Goal: Task Accomplishment & Management: Use online tool/utility

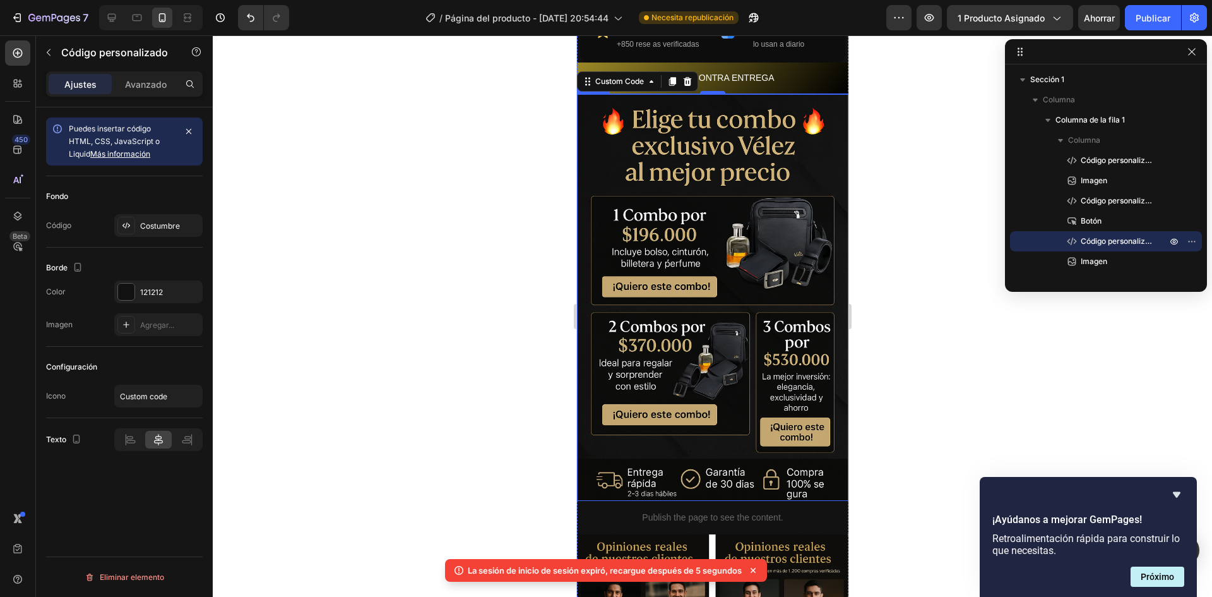
scroll to position [121, 0]
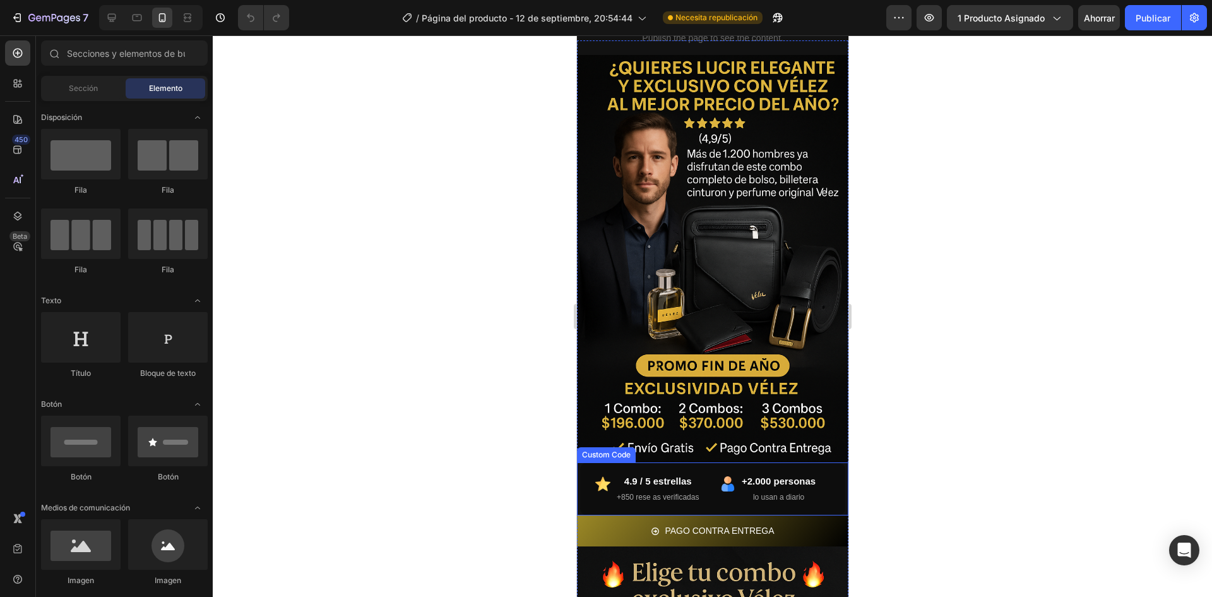
scroll to position [63, 0]
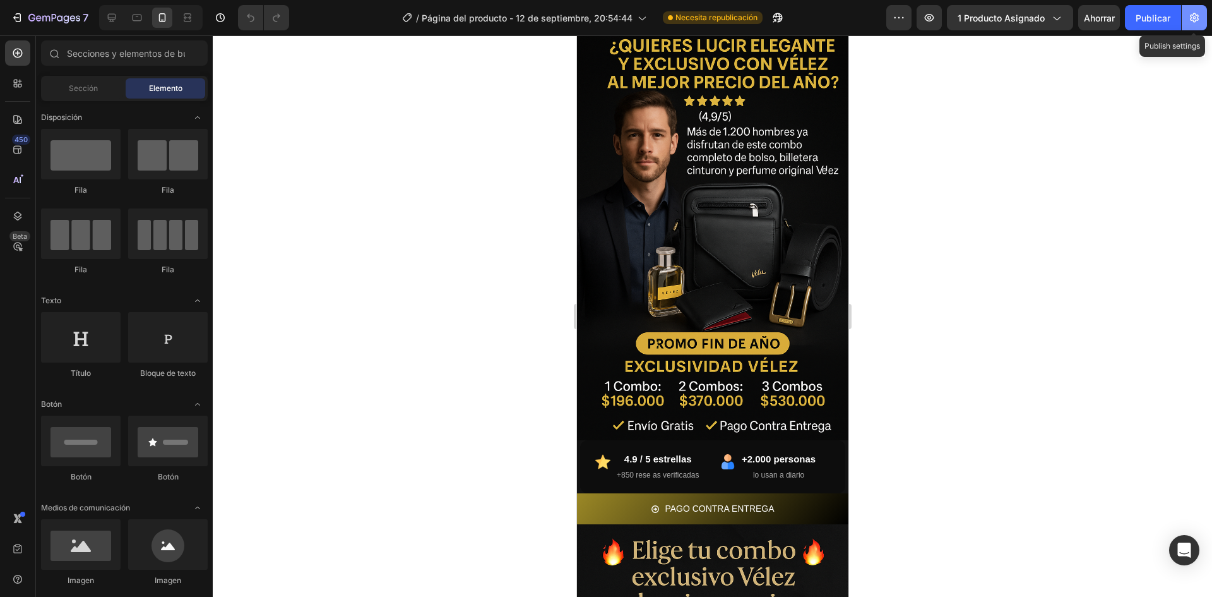
click at [1205, 22] on button "button" at bounding box center [1194, 17] width 25 height 25
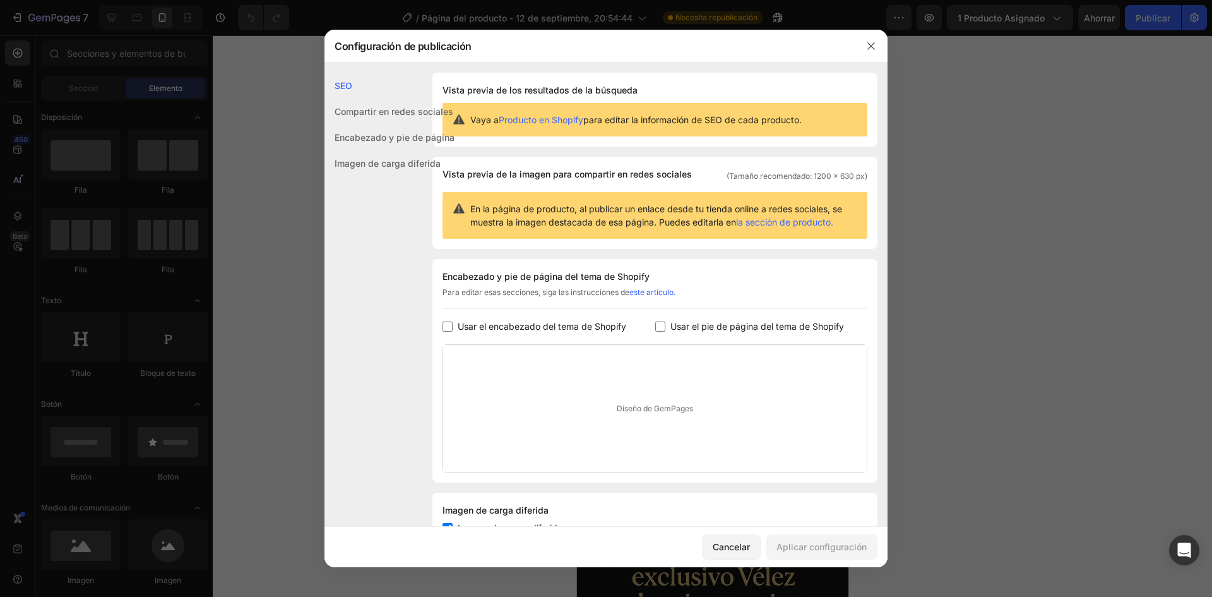
click at [939, 200] on div at bounding box center [606, 298] width 1212 height 597
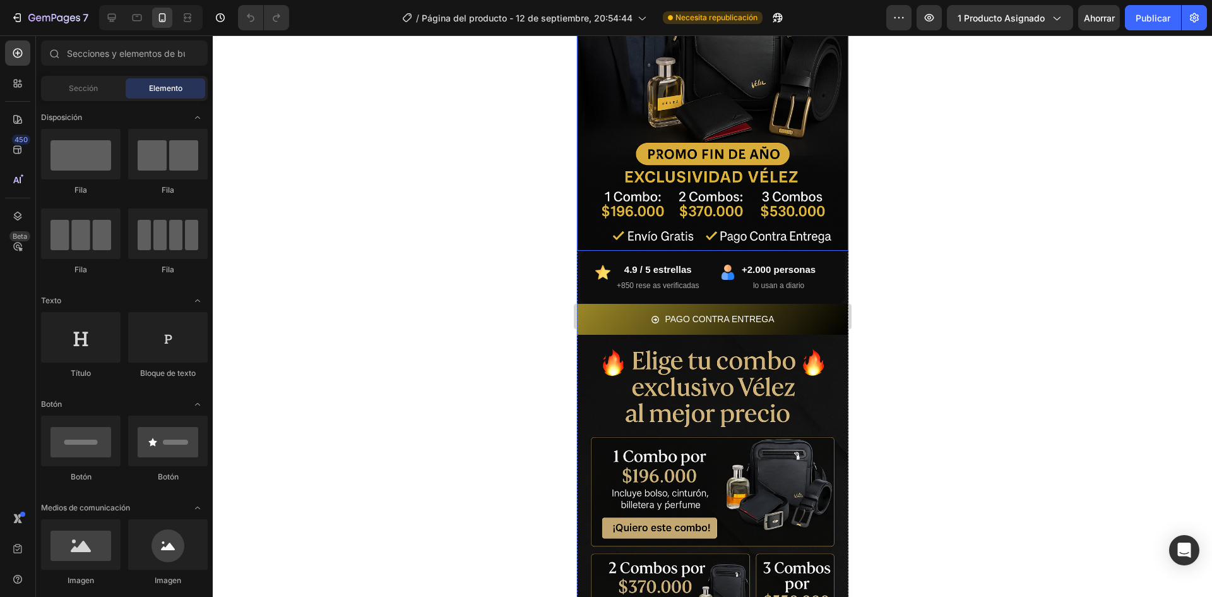
scroll to position [0, 0]
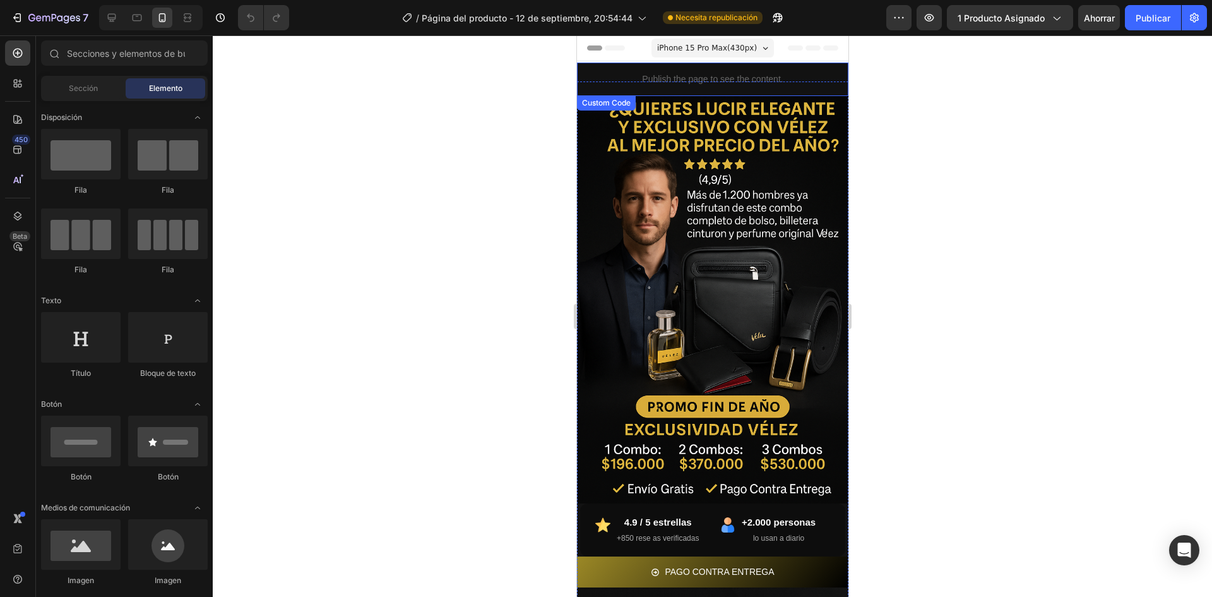
click at [725, 75] on p "Publish the page to see the content." at bounding box center [711, 79] width 271 height 13
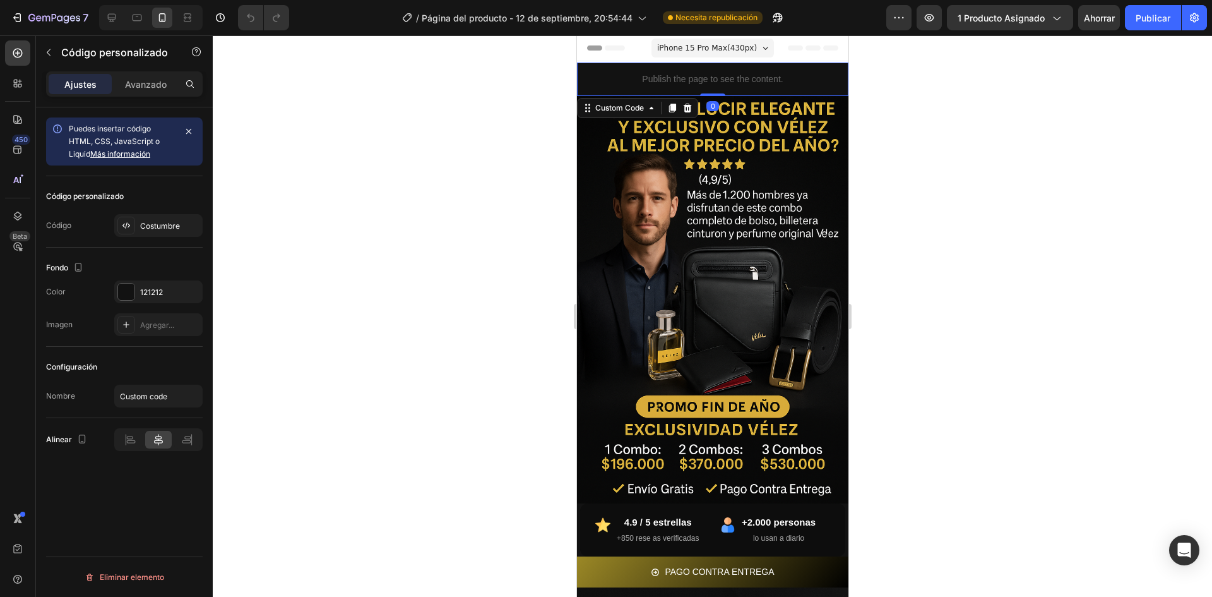
click at [725, 75] on p "Publish the page to see the content." at bounding box center [711, 79] width 271 height 13
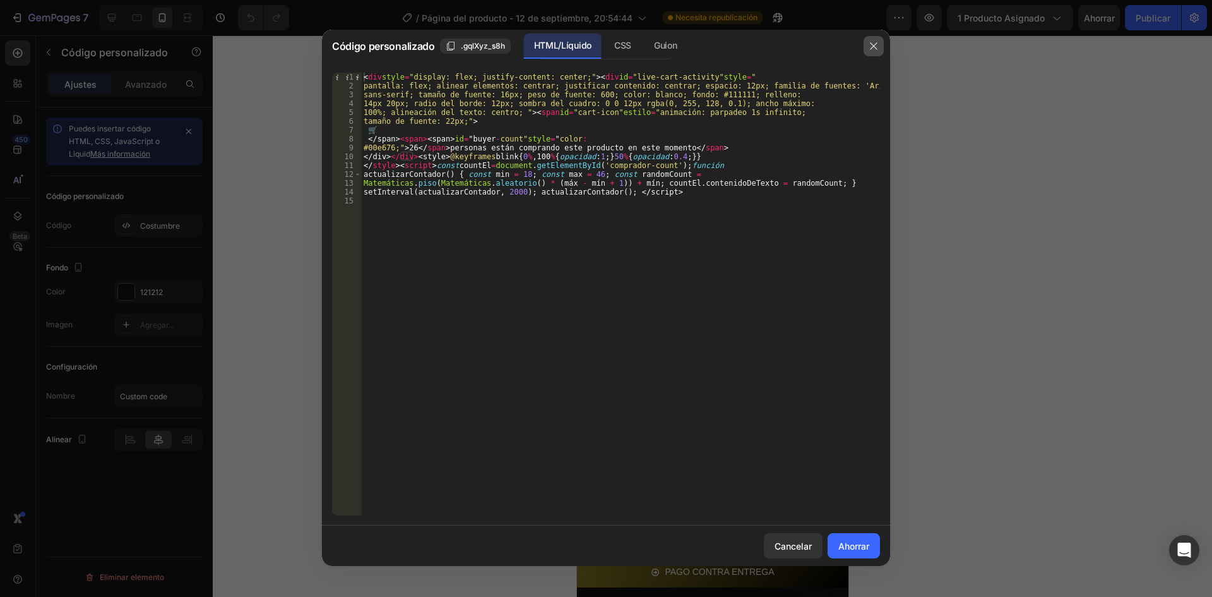
click at [871, 52] on button "button" at bounding box center [874, 46] width 20 height 20
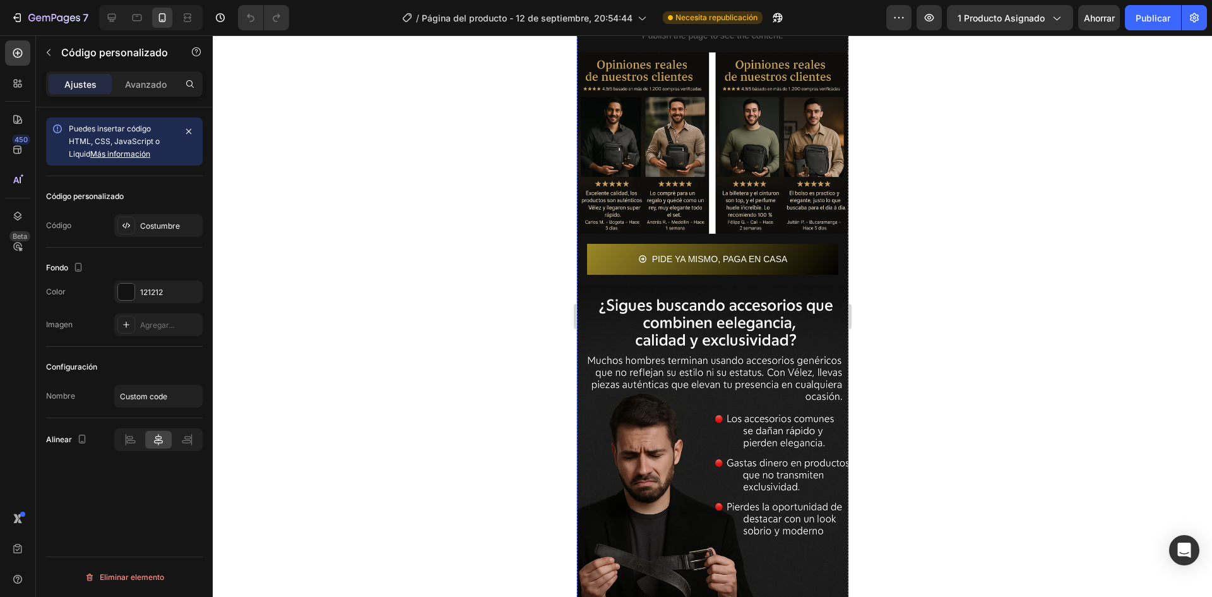
scroll to position [884, 0]
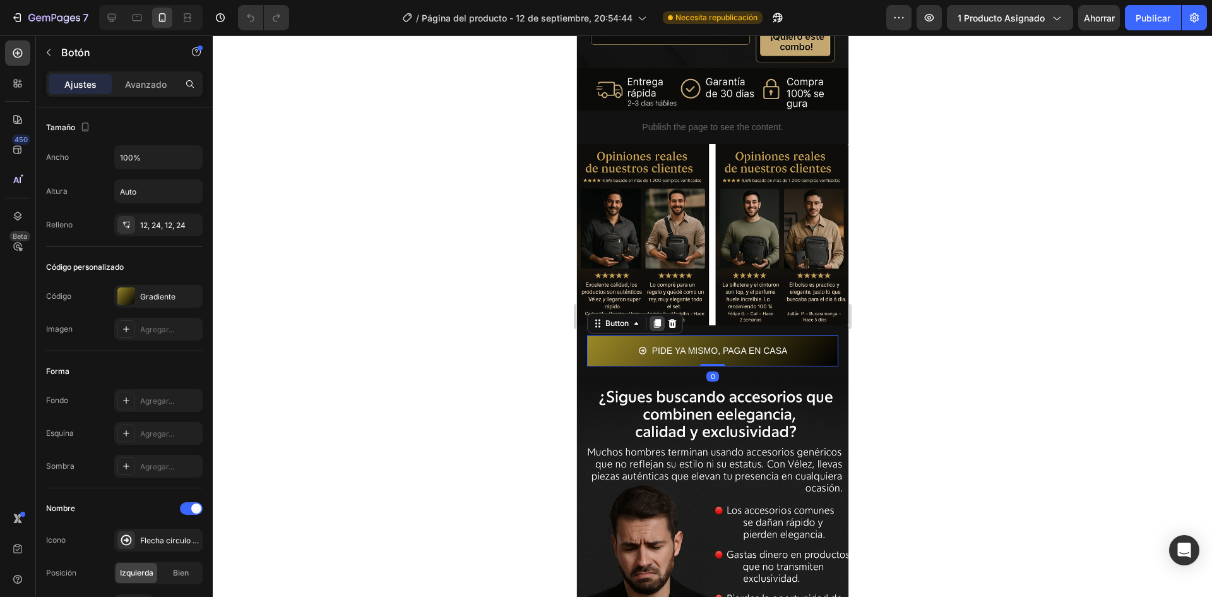
click at [652, 318] on icon at bounding box center [657, 323] width 10 height 10
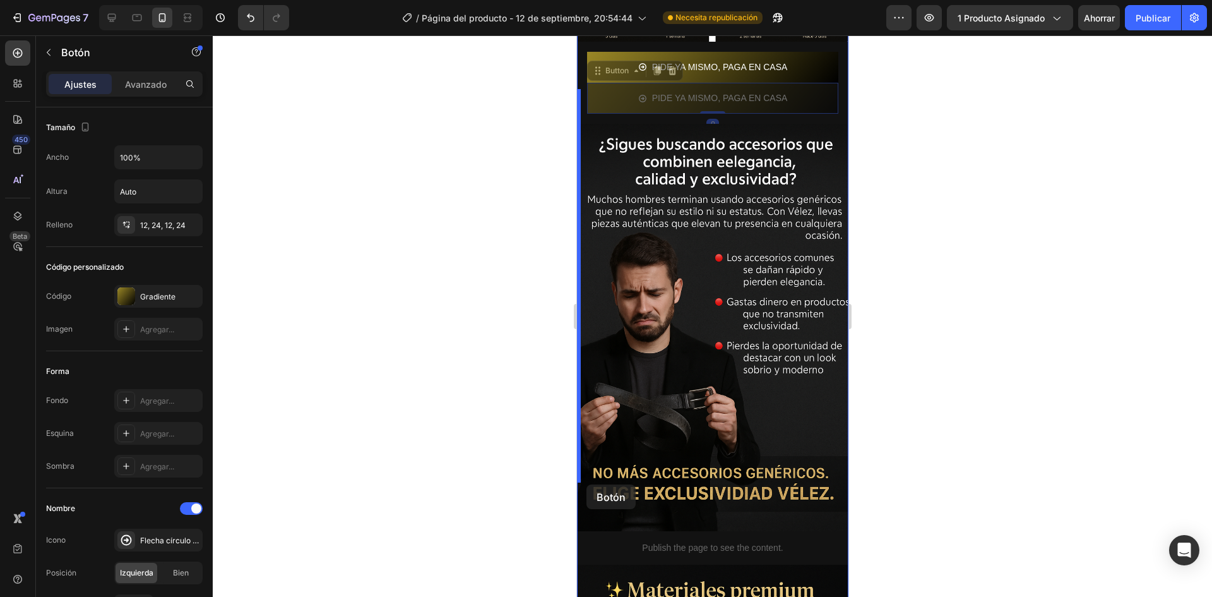
scroll to position [1200, 0]
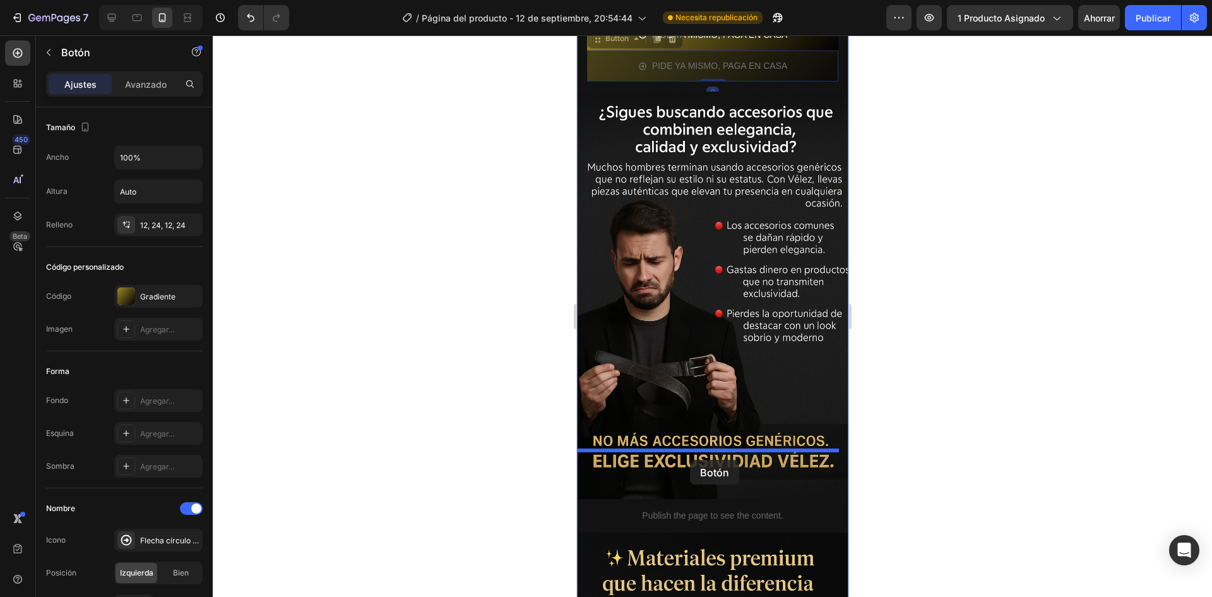
drag, startPoint x: 603, startPoint y: 359, endPoint x: 689, endPoint y: 460, distance: 132.5
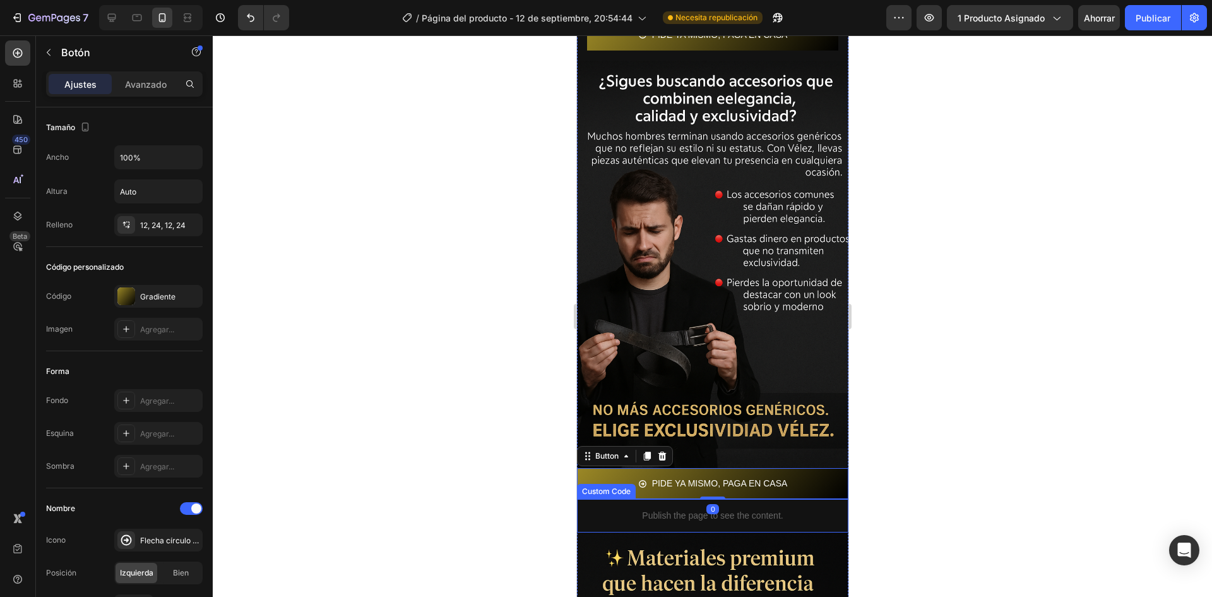
click at [683, 509] on p "Publish the page to see the content." at bounding box center [711, 515] width 271 height 13
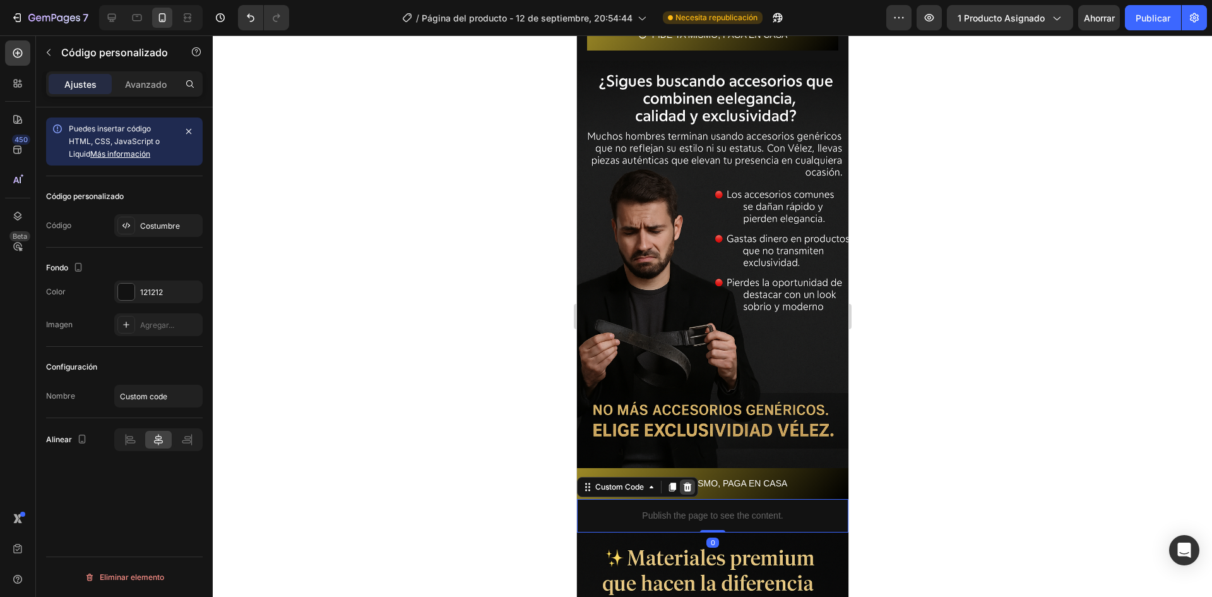
click at [691, 482] on icon at bounding box center [687, 487] width 10 height 10
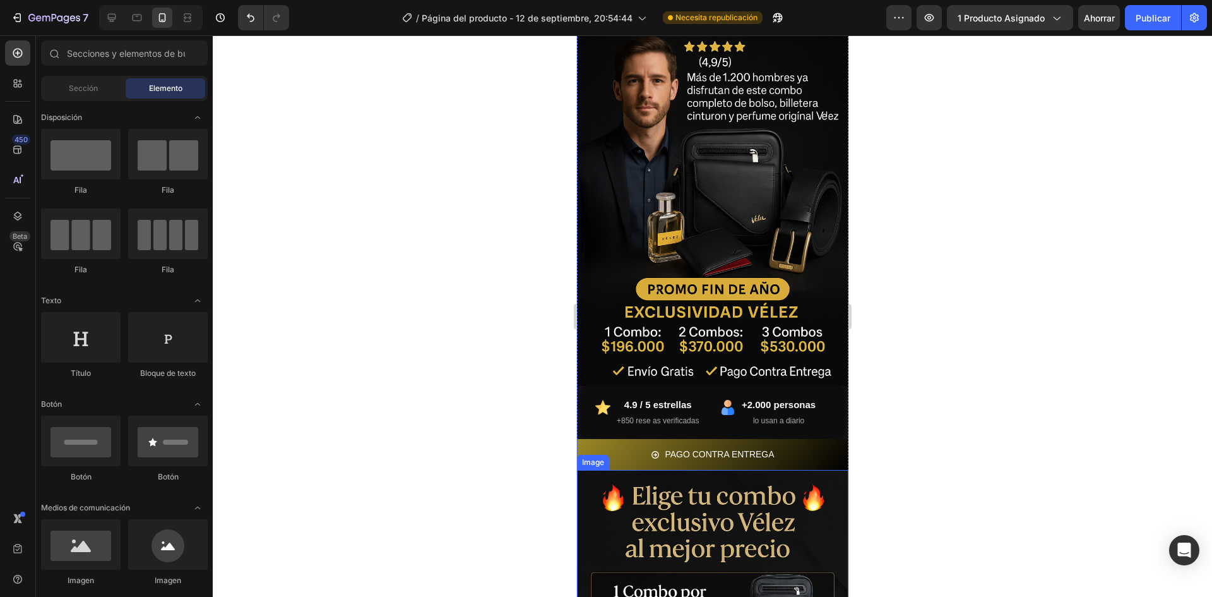
scroll to position [0, 0]
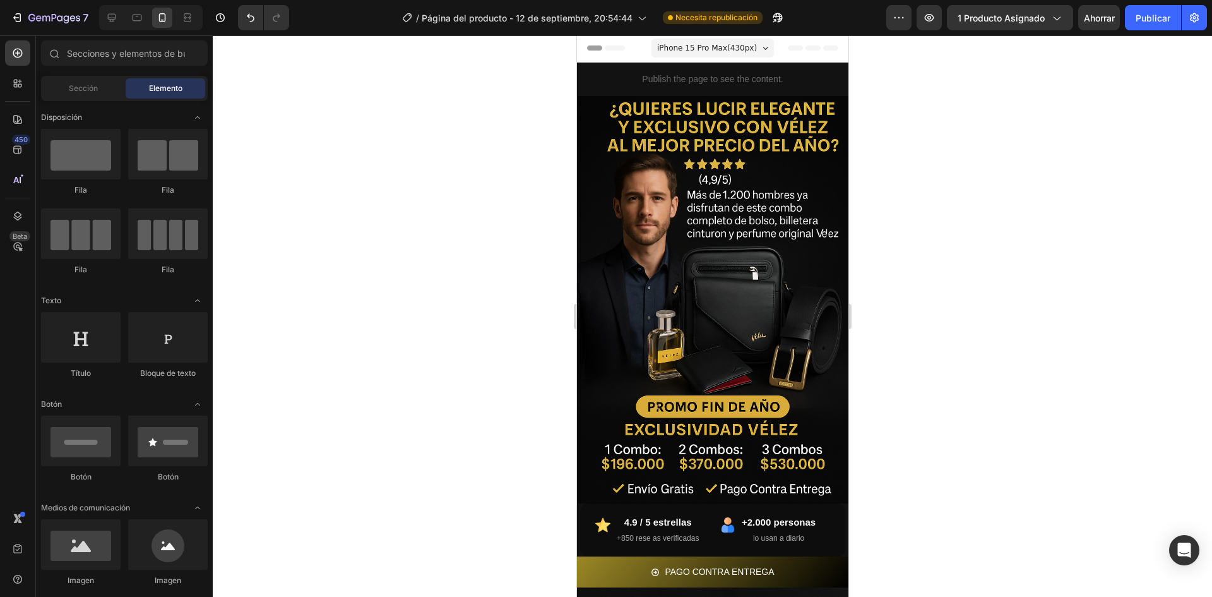
click at [605, 55] on div "Header" at bounding box center [607, 47] width 47 height 15
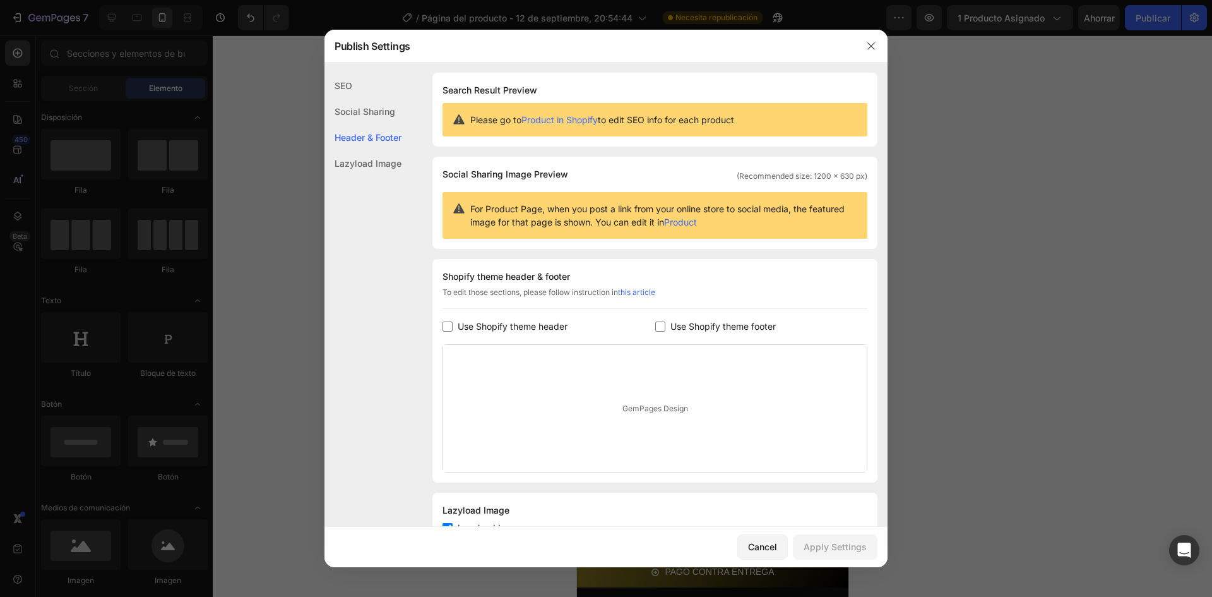
scroll to position [49, 0]
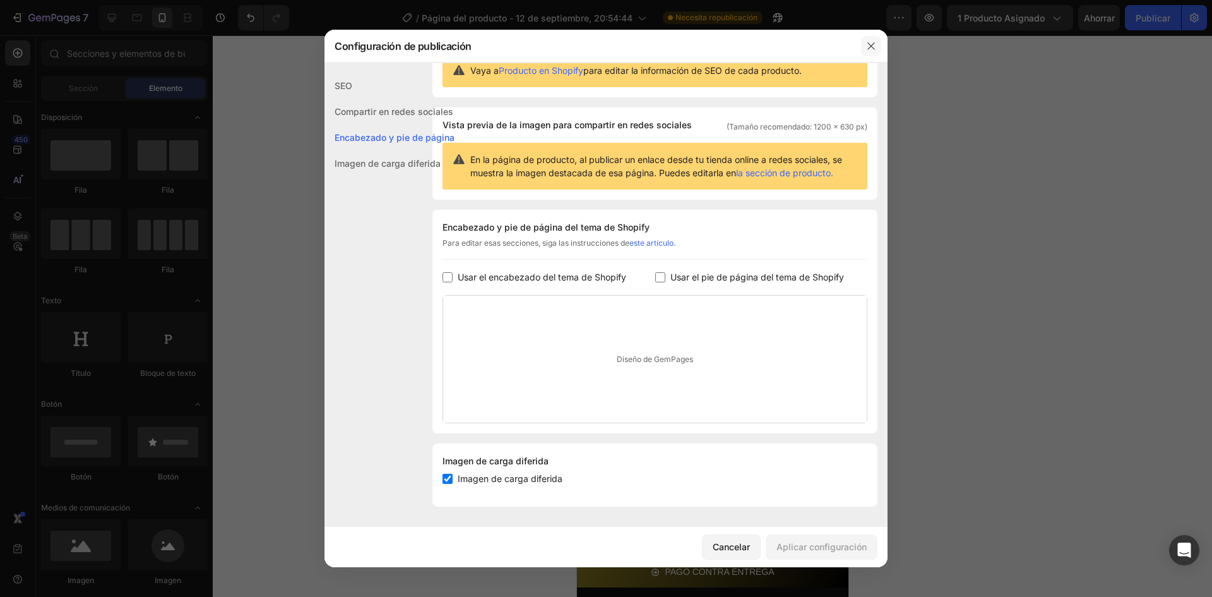
click at [869, 54] on button "button" at bounding box center [871, 46] width 20 height 20
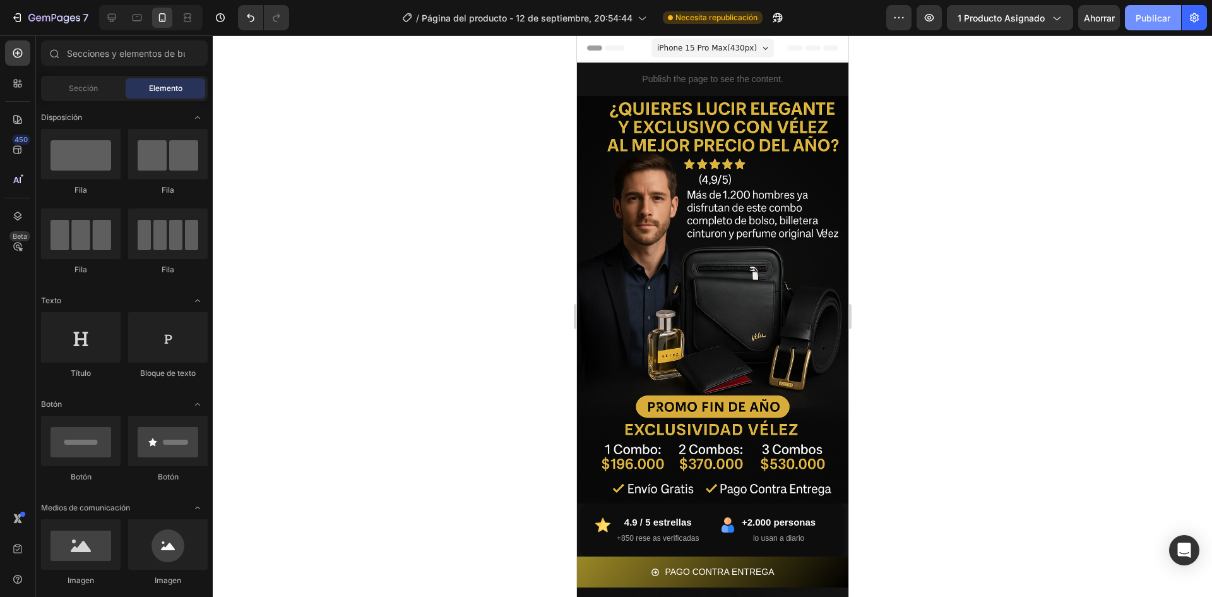
click at [1155, 15] on font "Publicar" at bounding box center [1153, 18] width 35 height 11
